Goal: Task Accomplishment & Management: Complete application form

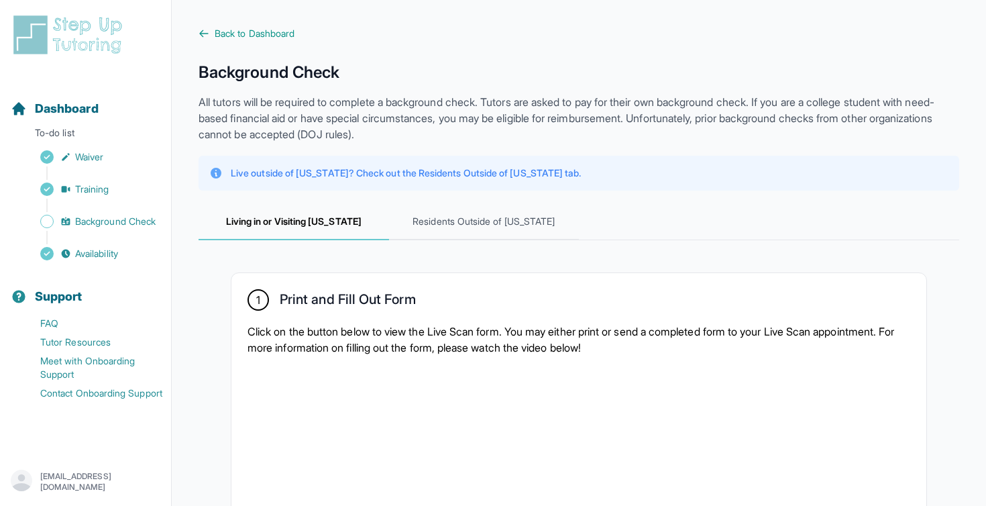
click at [396, 175] on p "Live outside of [US_STATE]? Check out the Residents Outside of [US_STATE] tab." at bounding box center [406, 172] width 350 height 13
click at [397, 175] on p "Live outside of [US_STATE]? Check out the Residents Outside of [US_STATE] tab." at bounding box center [406, 172] width 350 height 13
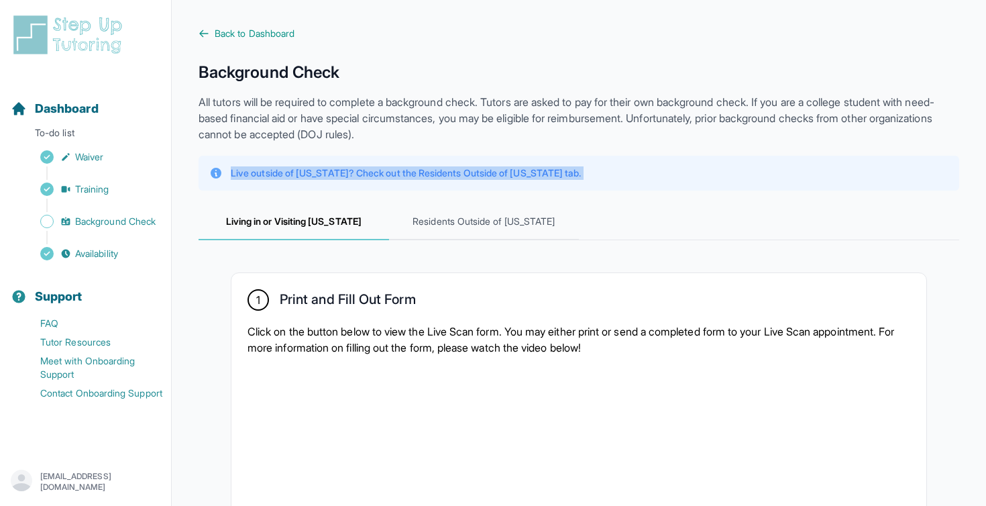
click at [397, 175] on p "Live outside of [US_STATE]? Check out the Residents Outside of [US_STATE] tab." at bounding box center [406, 172] width 350 height 13
click at [402, 175] on p "Live outside of [US_STATE]? Check out the Residents Outside of [US_STATE] tab." at bounding box center [406, 172] width 350 height 13
click at [397, 171] on p "Live outside of [US_STATE]? Check out the Residents Outside of [US_STATE] tab." at bounding box center [406, 172] width 350 height 13
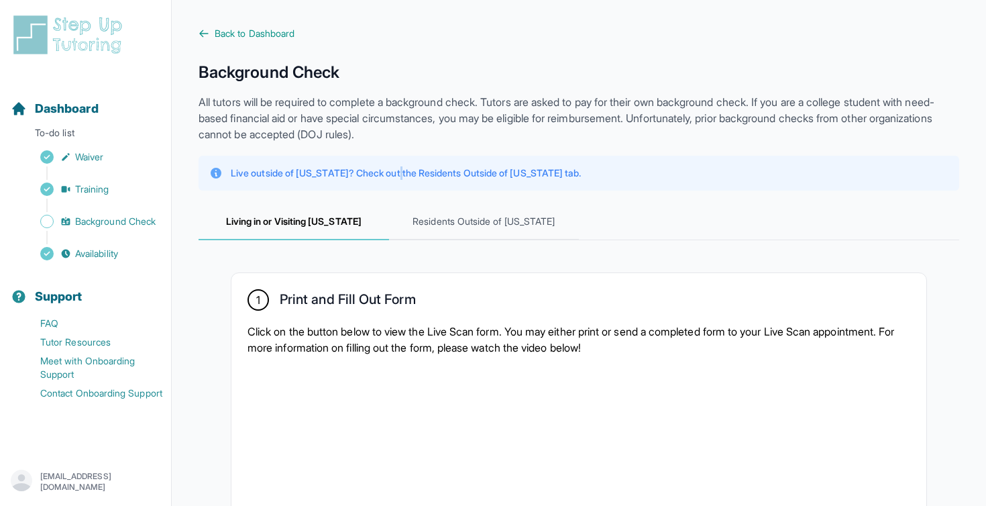
click at [397, 171] on p "Live outside of [US_STATE]? Check out the Residents Outside of [US_STATE] tab." at bounding box center [406, 172] width 350 height 13
click at [395, 173] on p "Live outside of [US_STATE]? Check out the Residents Outside of [US_STATE] tab." at bounding box center [406, 172] width 350 height 13
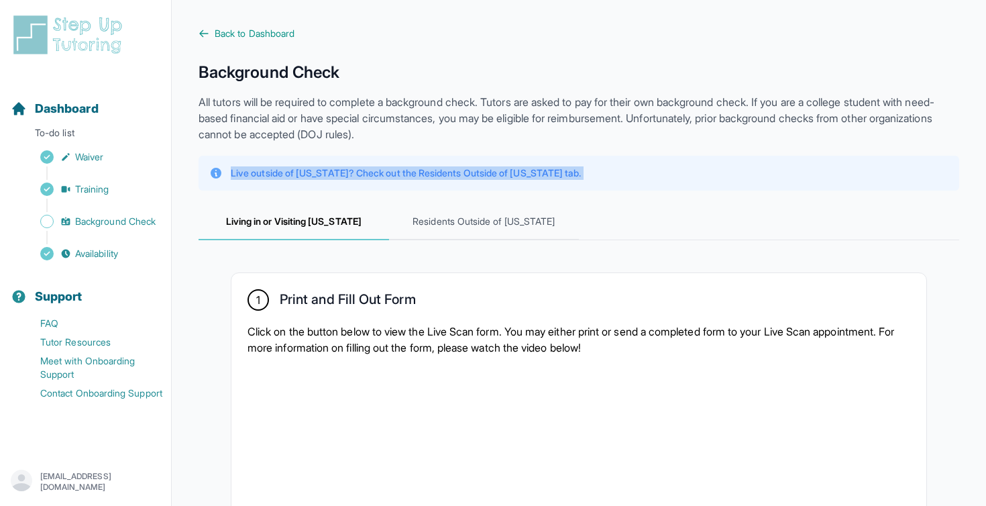
click at [395, 173] on p "Live outside of [US_STATE]? Check out the Residents Outside of [US_STATE] tab." at bounding box center [406, 172] width 350 height 13
click at [404, 173] on p "Live outside of [US_STATE]? Check out the Residents Outside of [US_STATE] tab." at bounding box center [406, 172] width 350 height 13
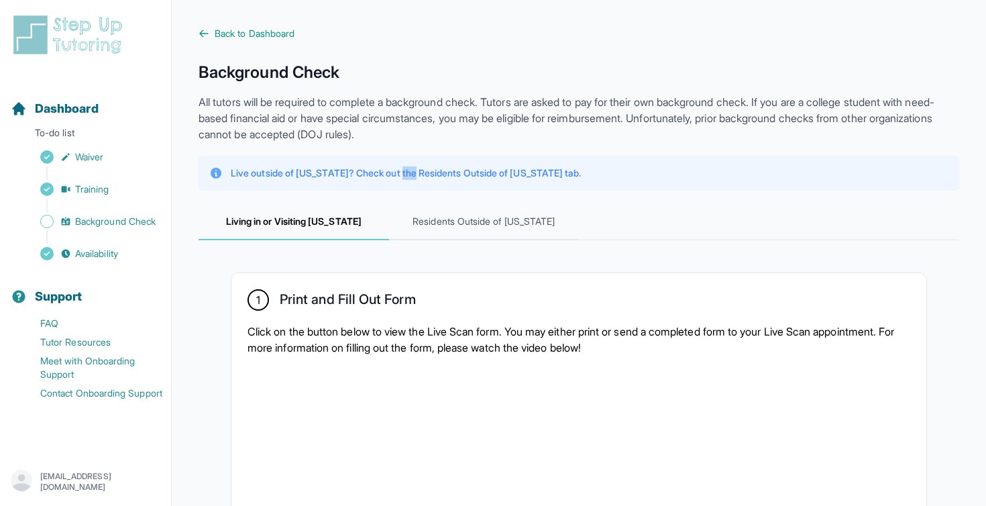
click at [404, 173] on p "Live outside of [US_STATE]? Check out the Residents Outside of [US_STATE] tab." at bounding box center [406, 172] width 350 height 13
click at [423, 173] on p "Live outside of [US_STATE]? Check out the Residents Outside of [US_STATE] tab." at bounding box center [406, 172] width 350 height 13
